Goal: Task Accomplishment & Management: Use online tool/utility

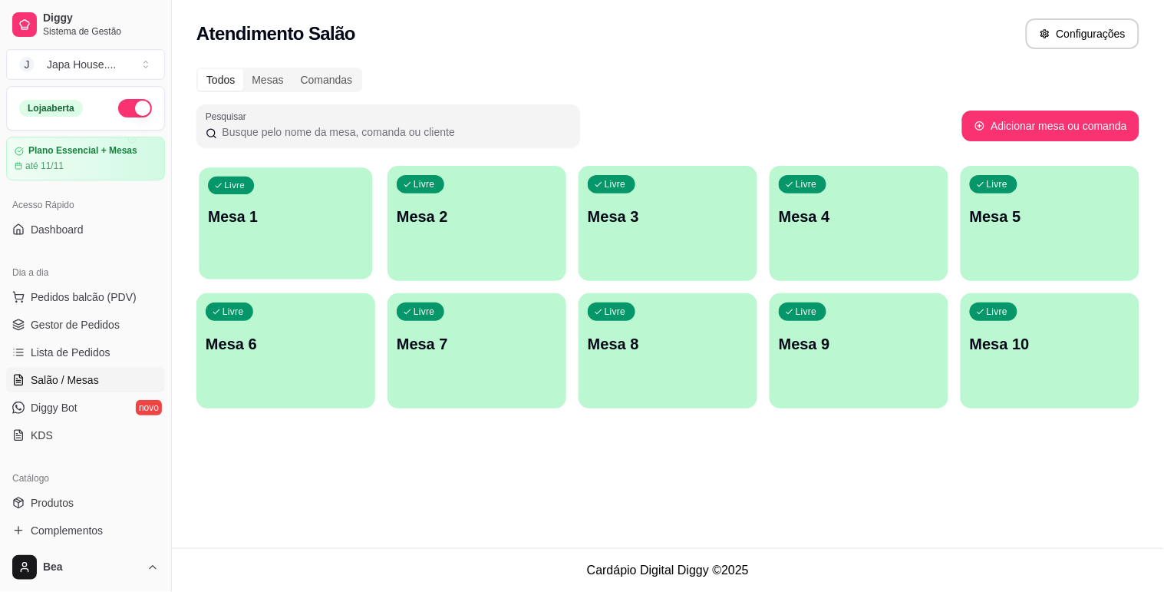
click at [305, 216] on p "Mesa 1" at bounding box center [286, 216] width 156 height 21
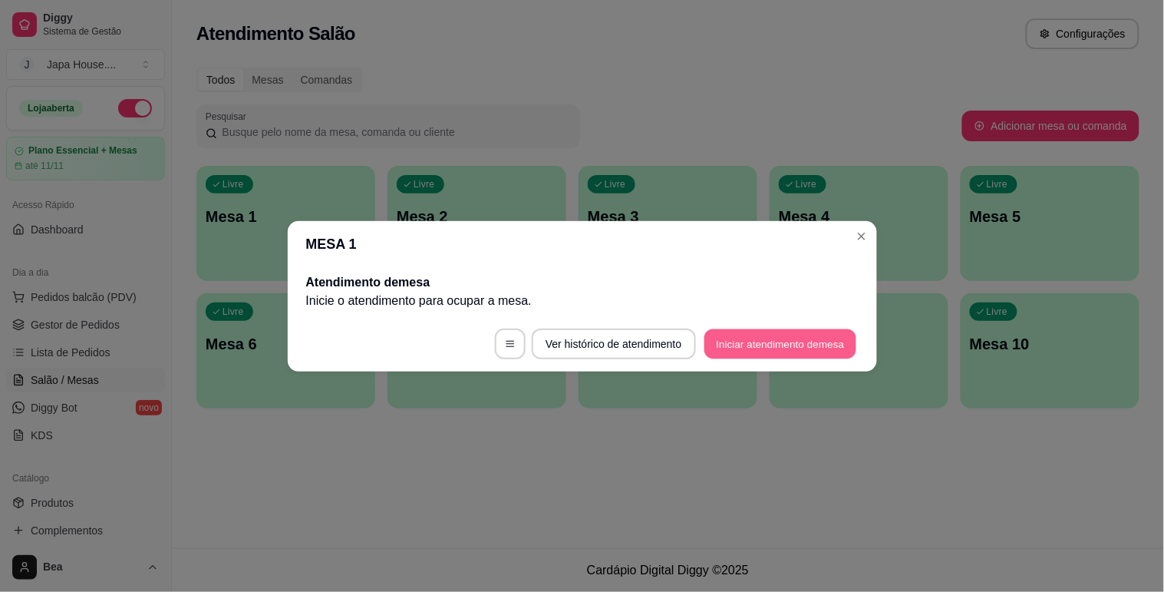
click at [785, 335] on button "Iniciar atendimento de mesa" at bounding box center [781, 344] width 152 height 30
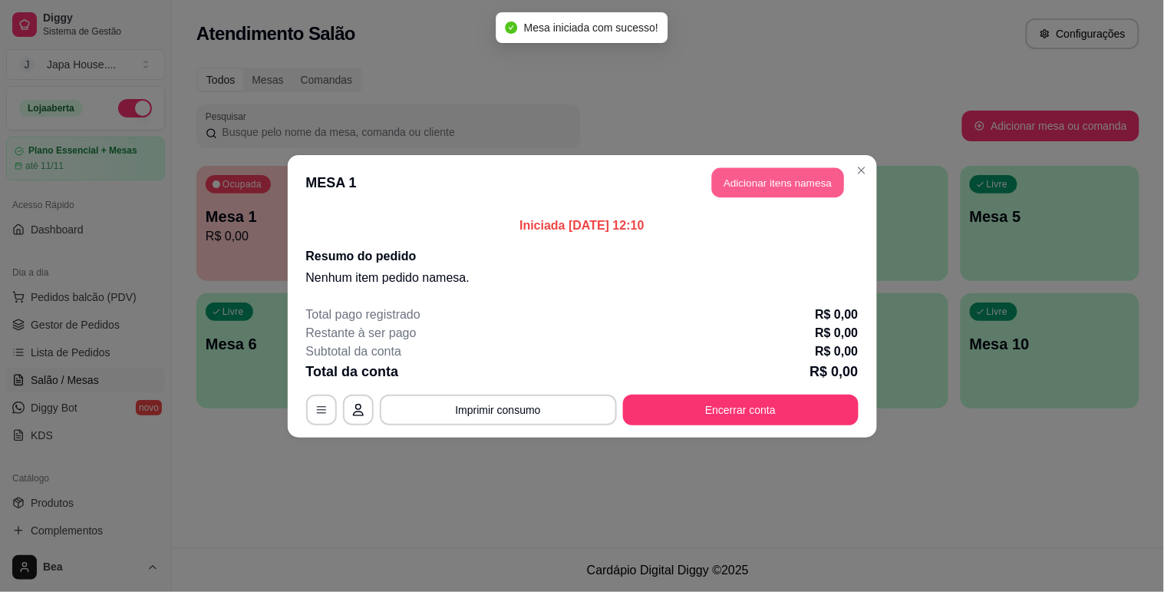
click at [781, 187] on button "Adicionar itens na mesa" at bounding box center [778, 182] width 132 height 30
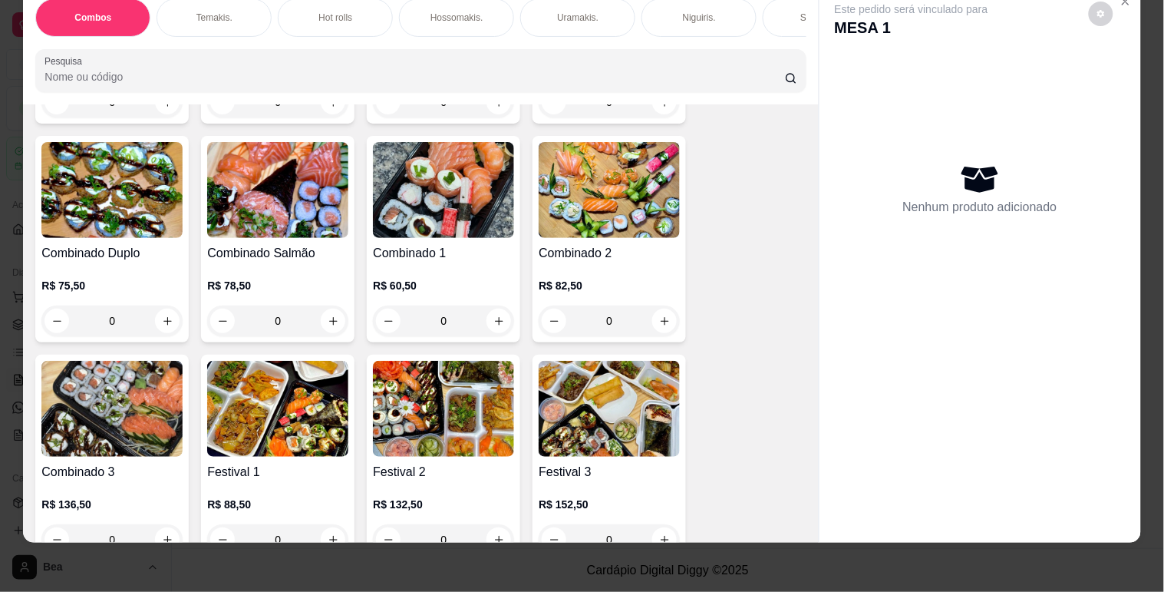
scroll to position [341, 0]
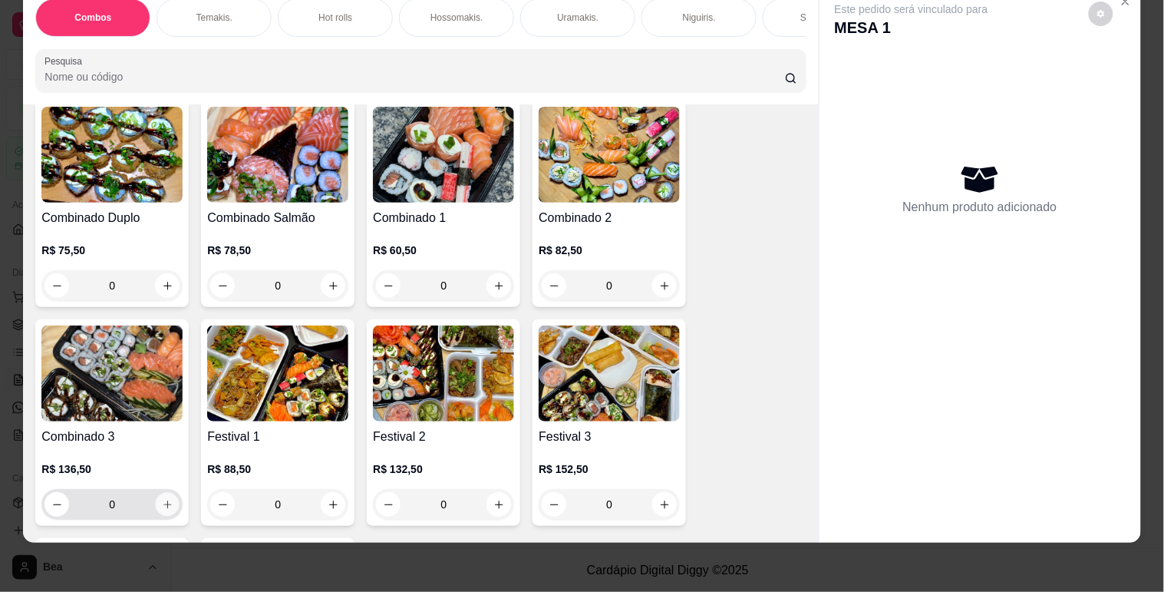
click at [159, 513] on button "increase-product-quantity" at bounding box center [168, 505] width 24 height 24
type input "1"
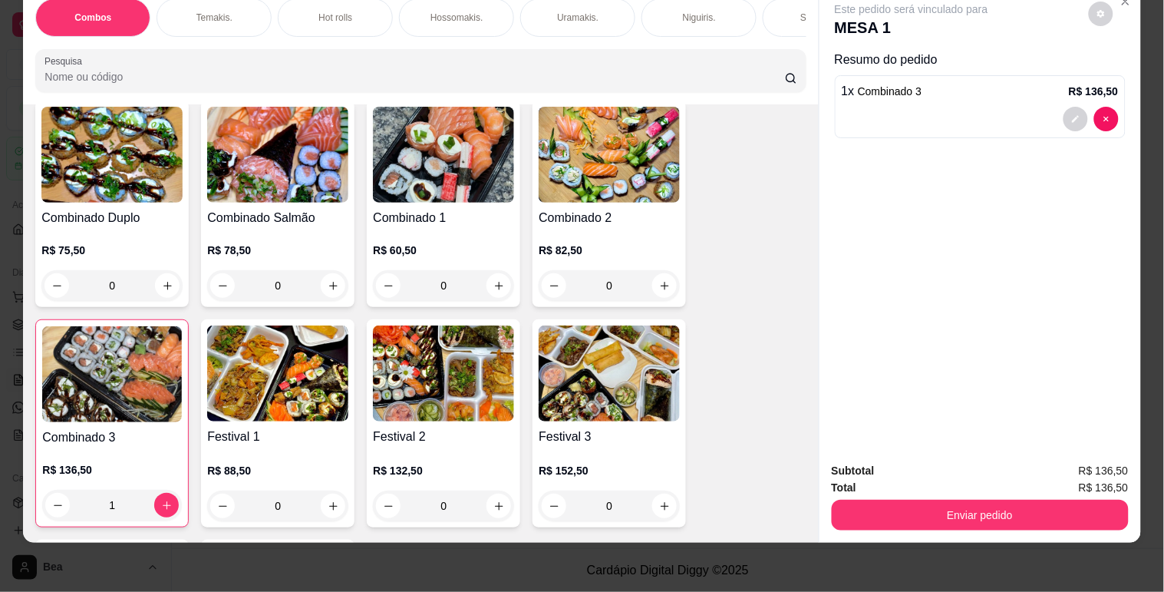
scroll to position [0, 675]
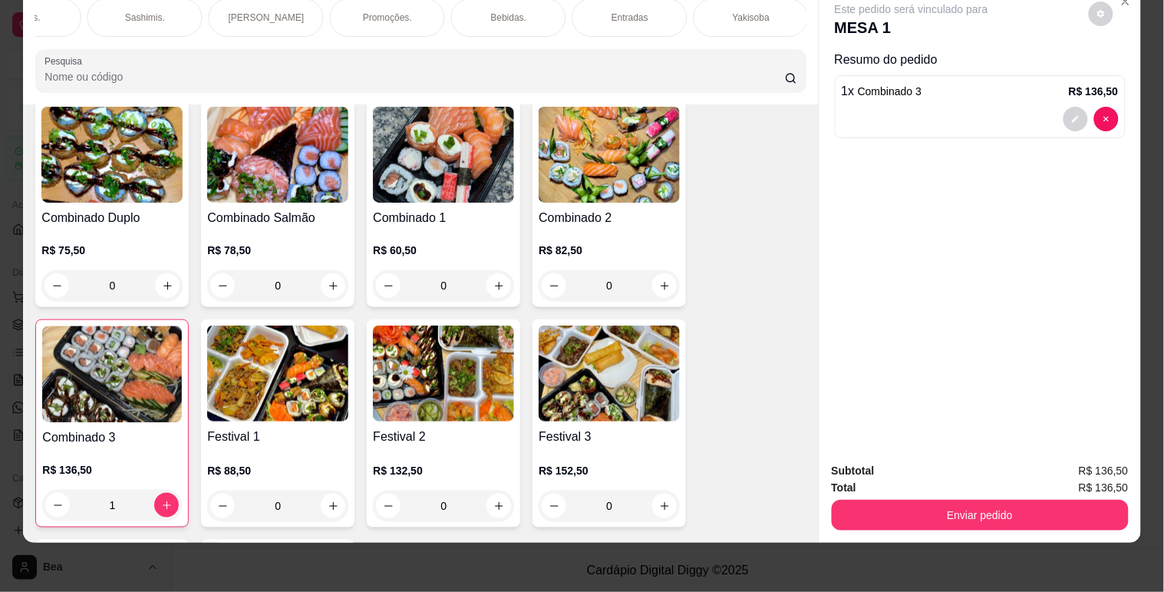
click at [515, 14] on p "Bebidas." at bounding box center [509, 18] width 36 height 12
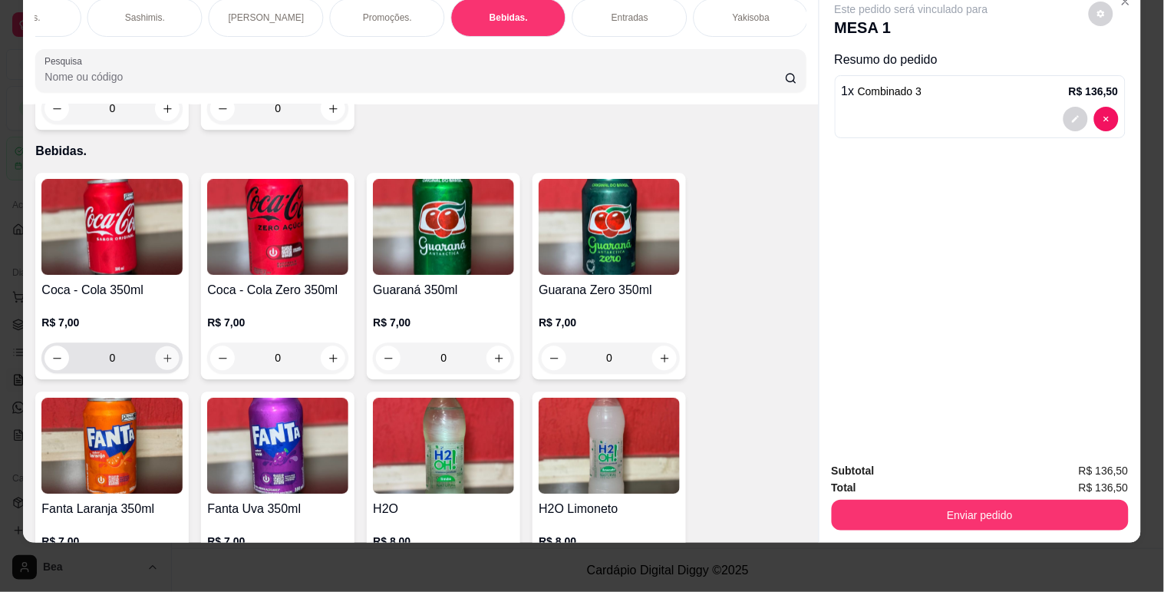
click at [156, 346] on button "increase-product-quantity" at bounding box center [168, 358] width 24 height 24
type input "1"
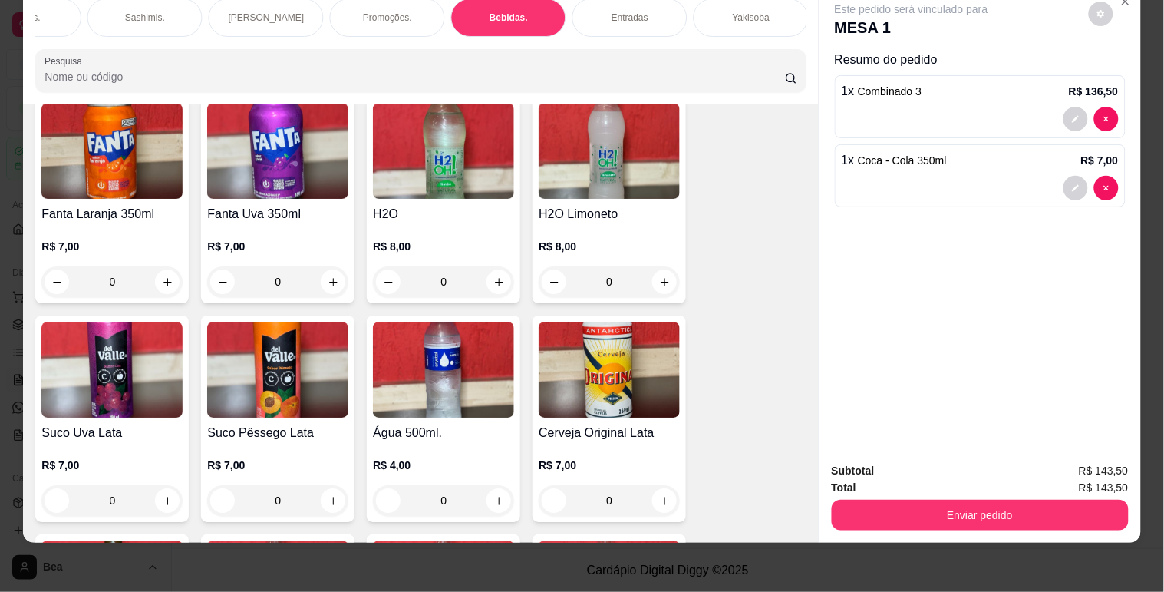
scroll to position [4264, 0]
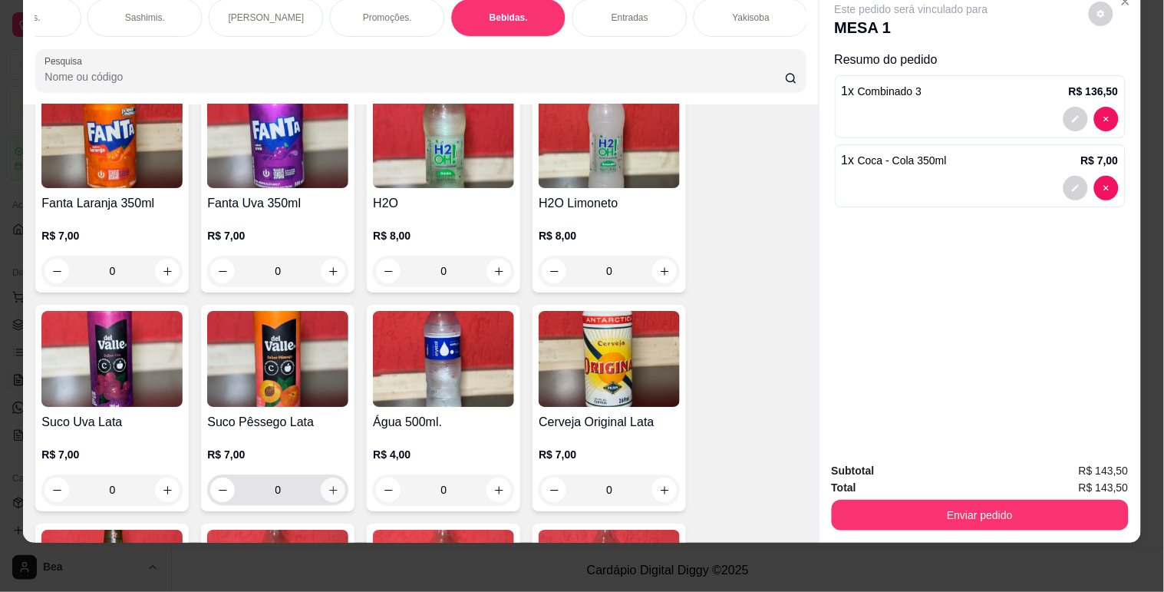
click at [328, 484] on icon "increase-product-quantity" at bounding box center [334, 490] width 12 height 12
type input "1"
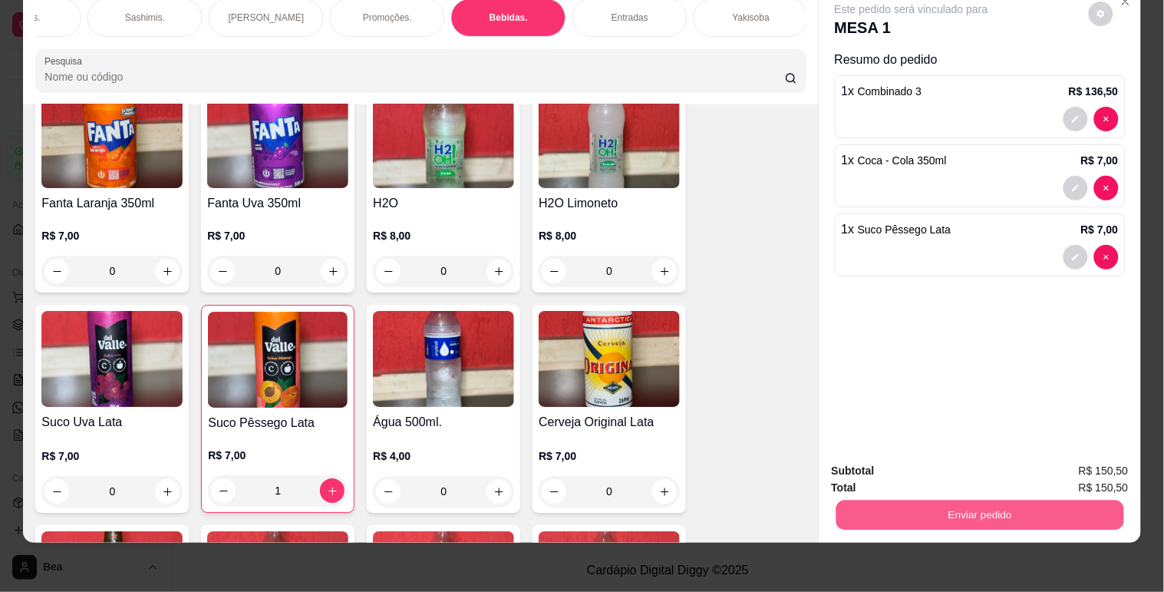
click at [949, 511] on button "Enviar pedido" at bounding box center [980, 515] width 288 height 30
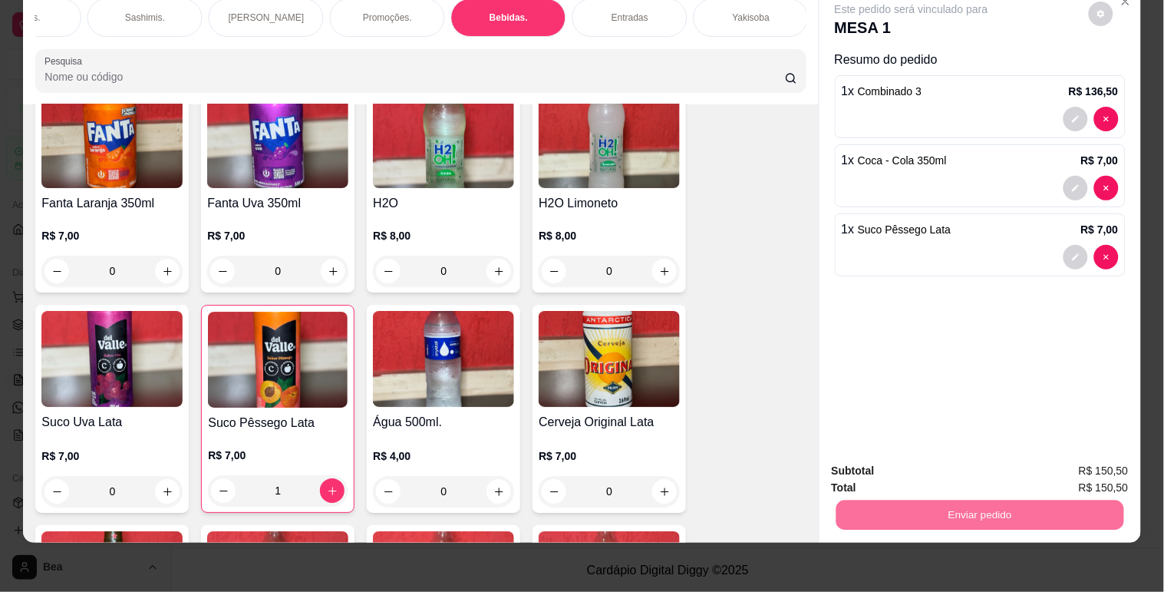
click at [1111, 457] on button "Enviar pedido" at bounding box center [1089, 465] width 84 height 28
